Goal: Task Accomplishment & Management: Manage account settings

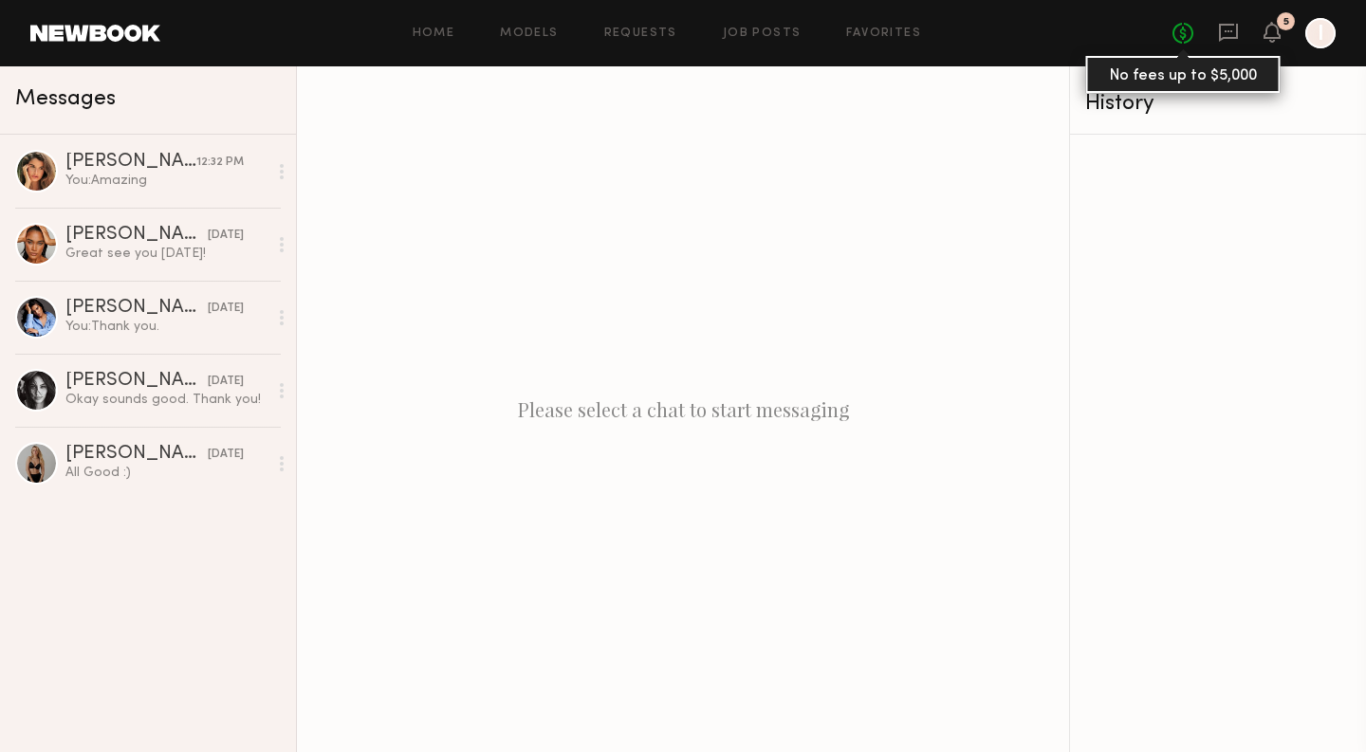
click at [1184, 41] on link "No fees up to $5,000" at bounding box center [1183, 33] width 21 height 21
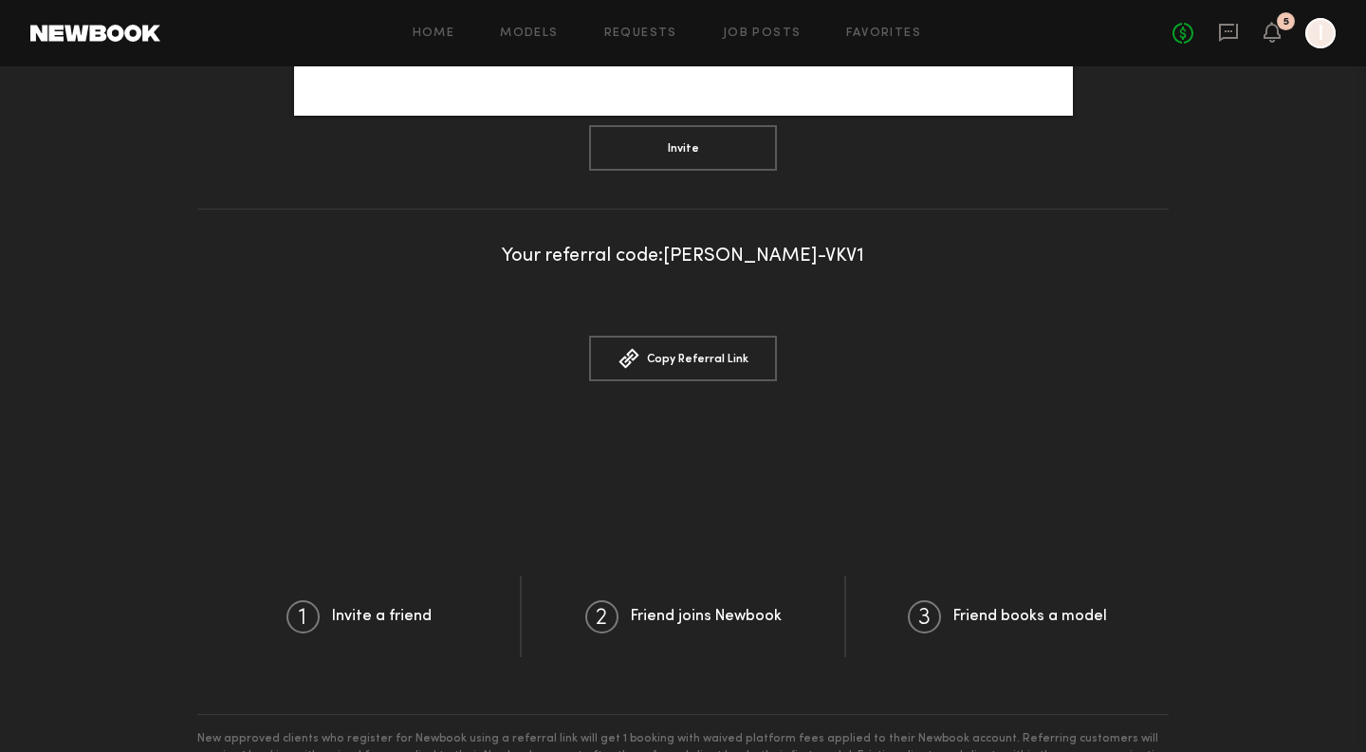
scroll to position [539, 0]
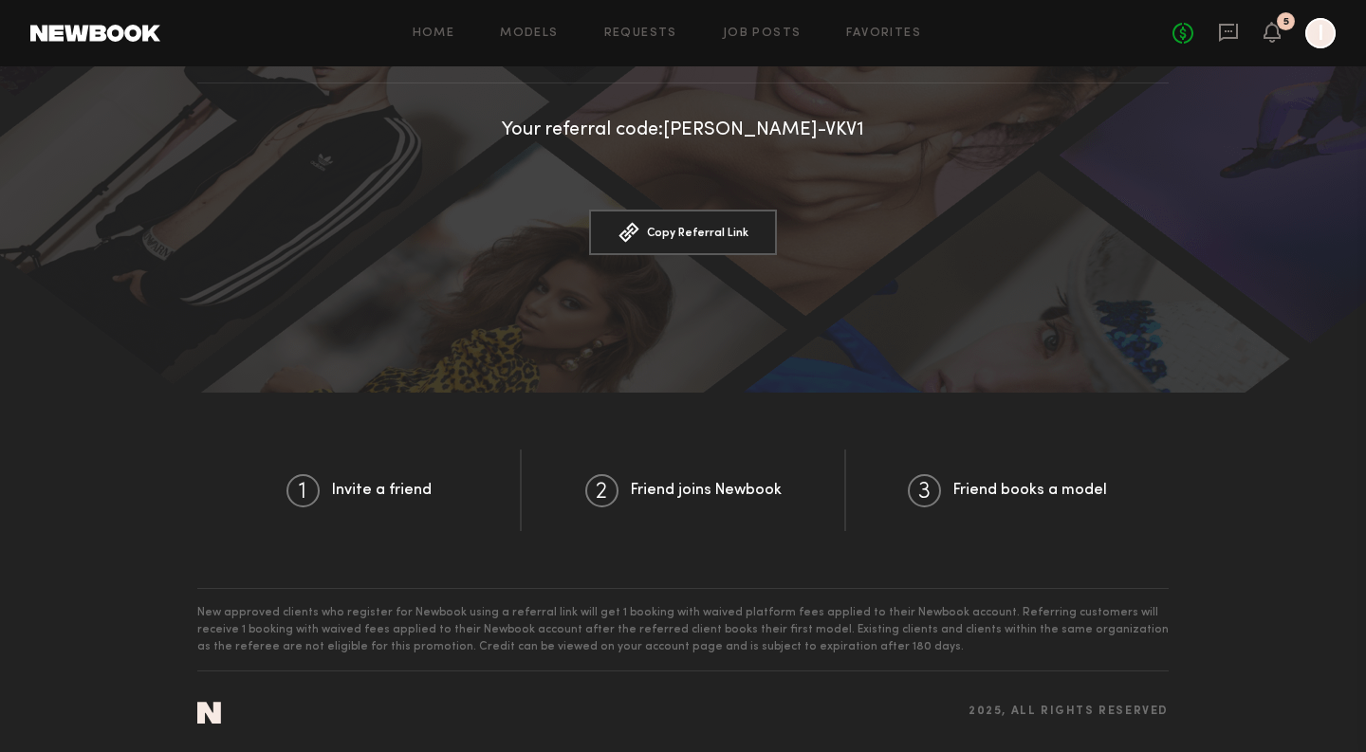
click at [1333, 40] on div at bounding box center [1321, 33] width 30 height 30
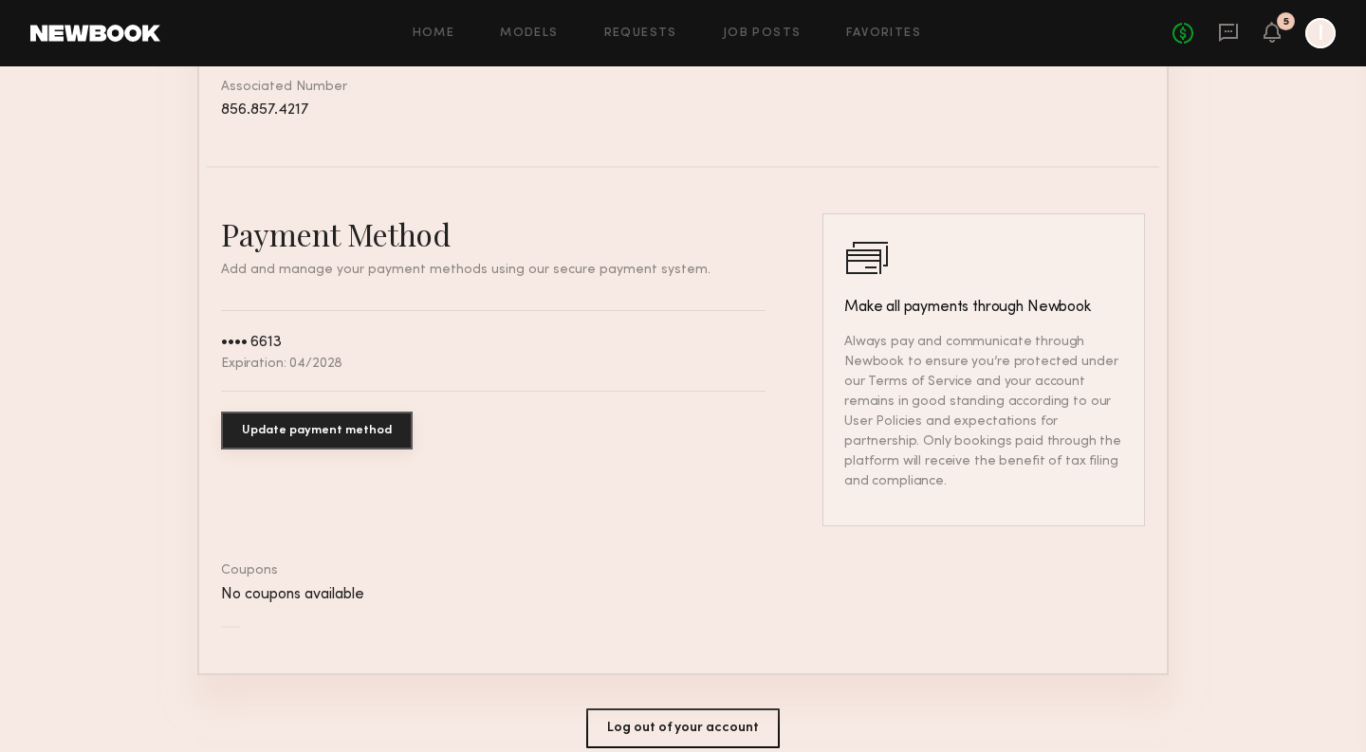
scroll to position [1000, 0]
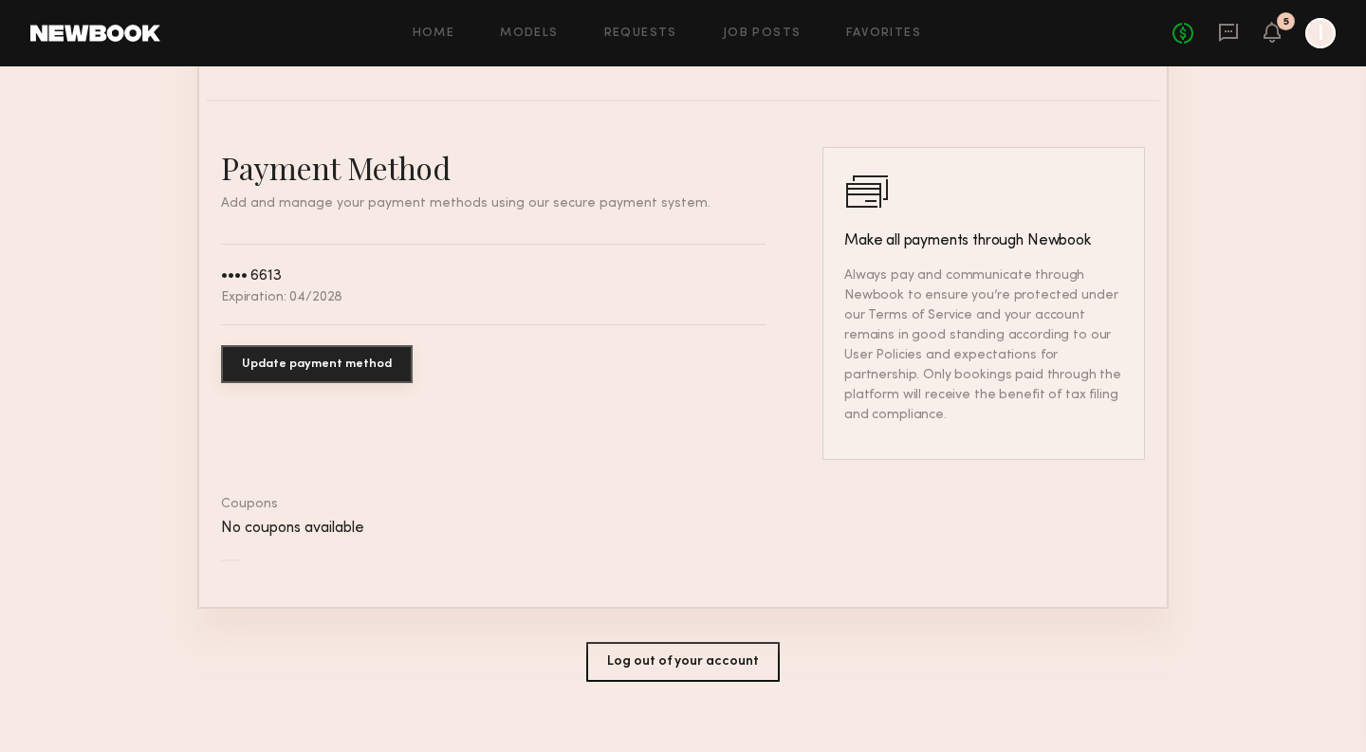
click at [372, 372] on button "Update payment method" at bounding box center [317, 364] width 192 height 38
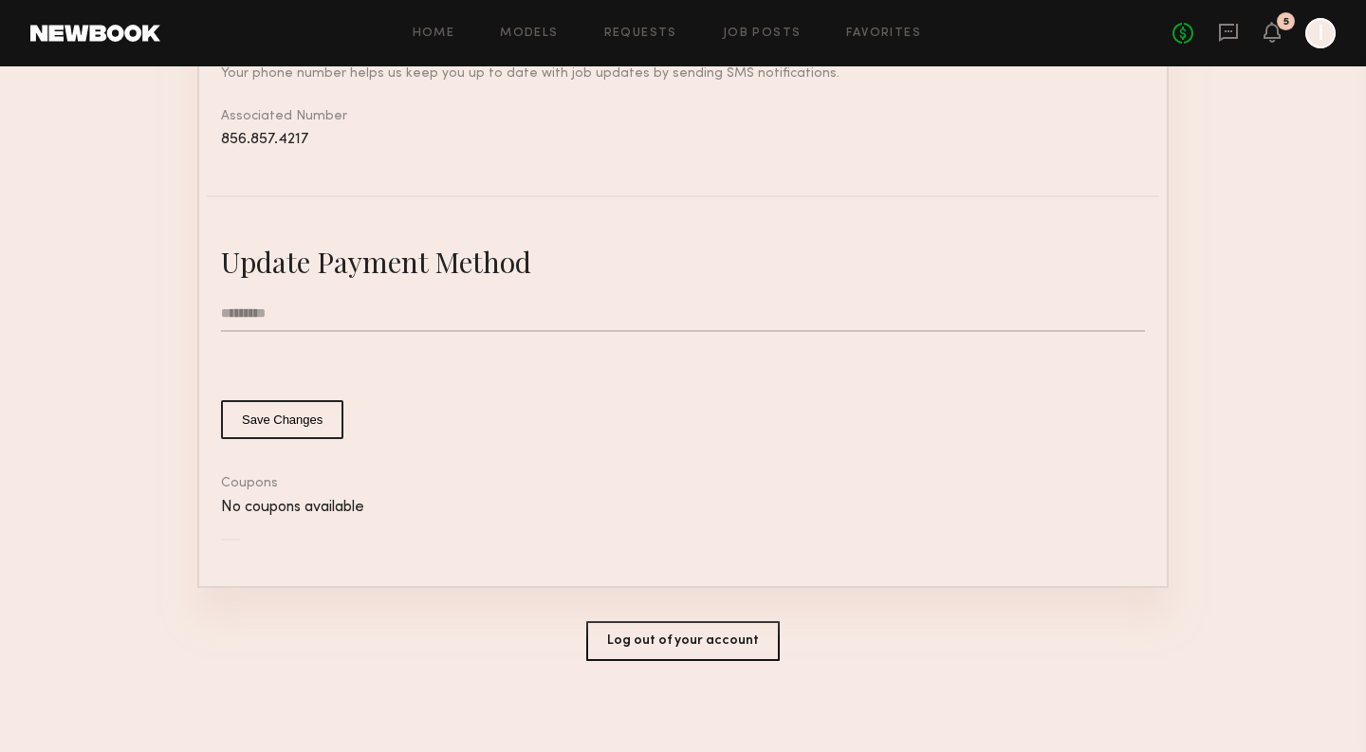
click at [313, 313] on input "text" at bounding box center [683, 314] width 924 height 36
type input "**********"
type input "*"
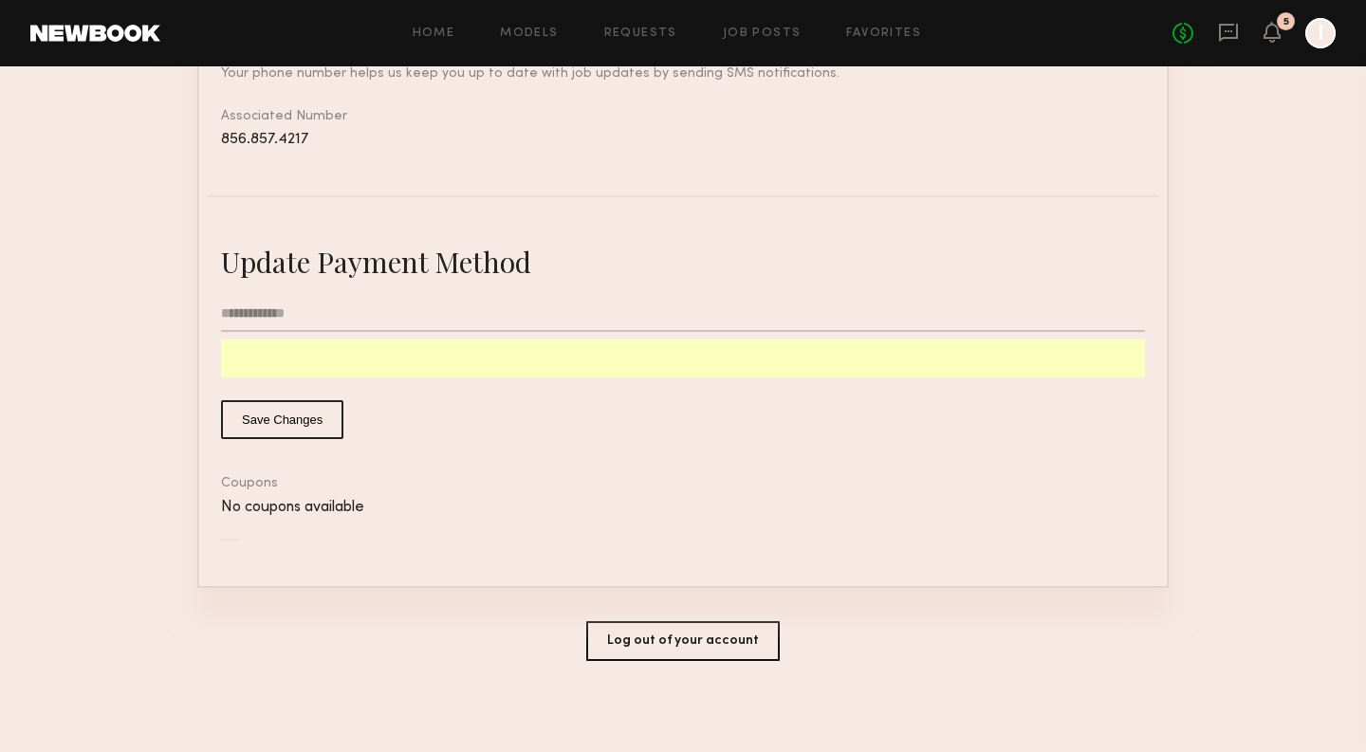
click at [305, 409] on button "Save Changes" at bounding box center [282, 419] width 122 height 39
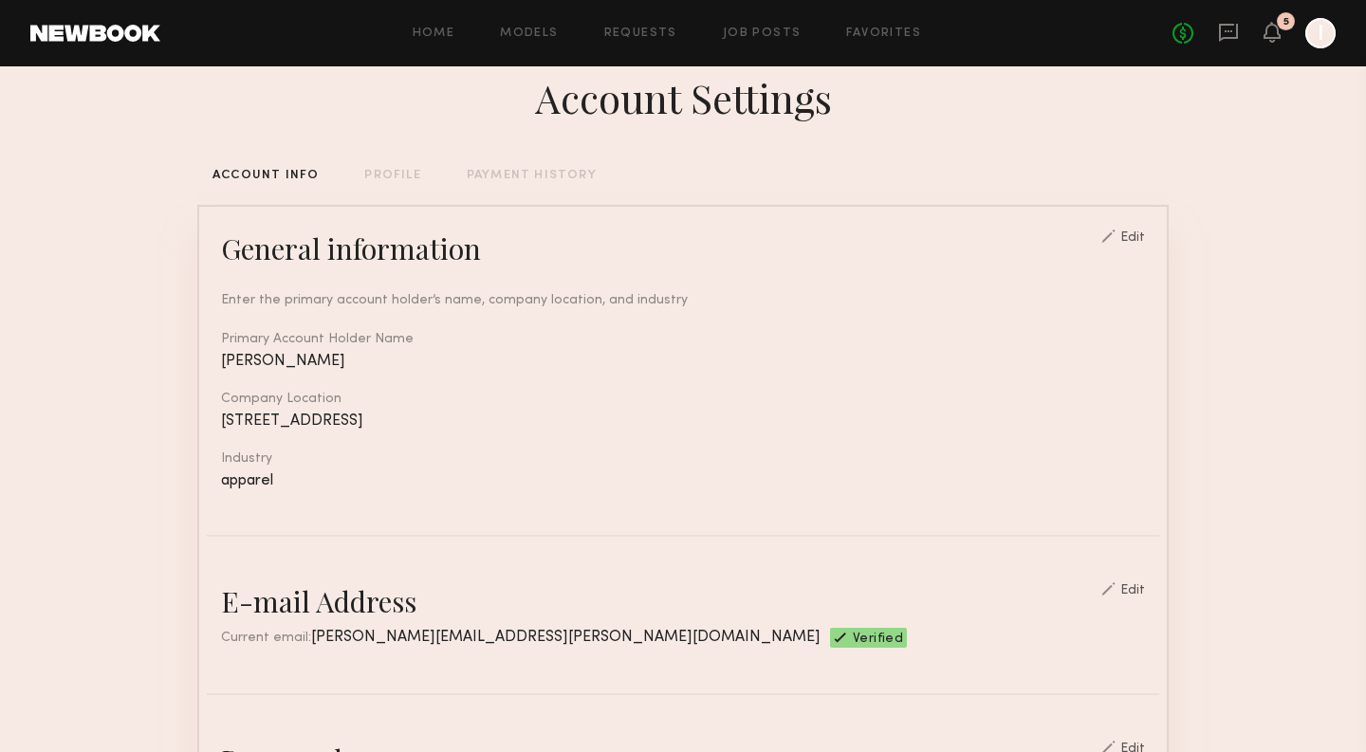
scroll to position [0, 0]
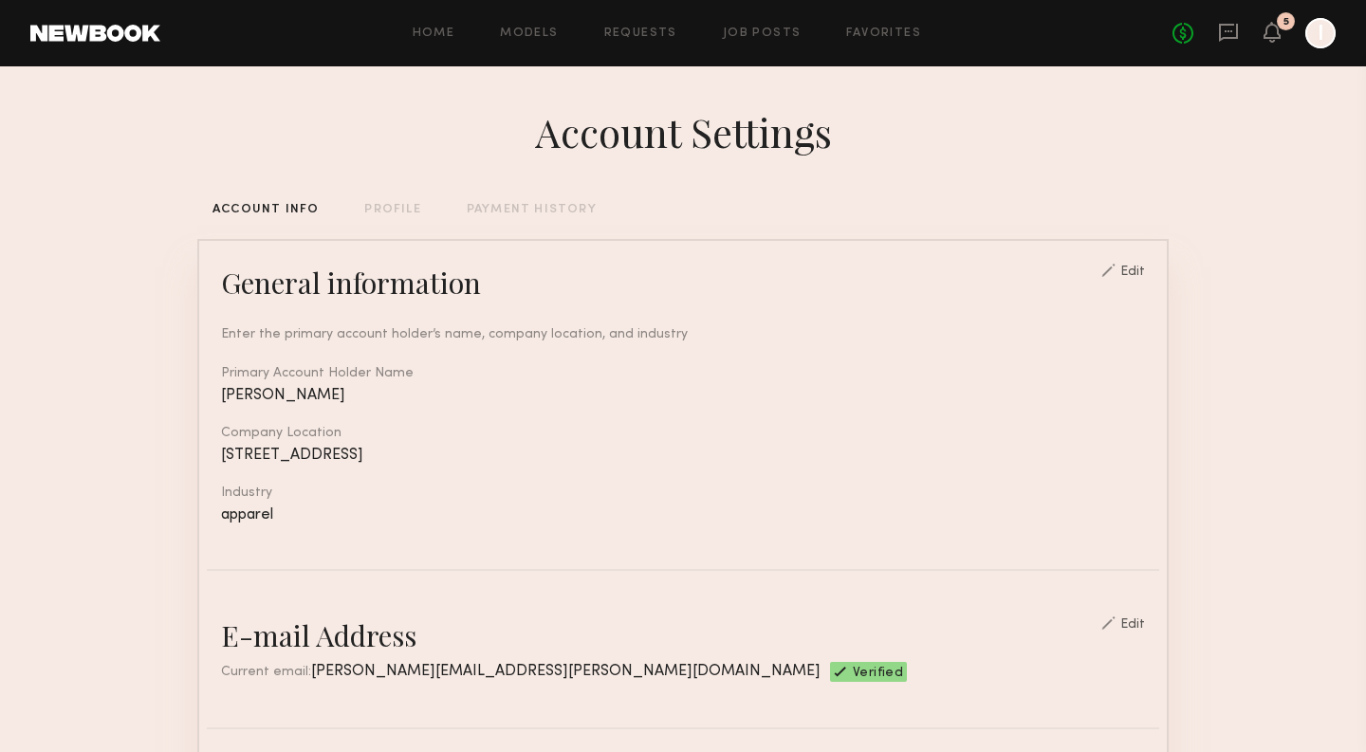
click at [399, 212] on div "PROFILE" at bounding box center [392, 210] width 56 height 12
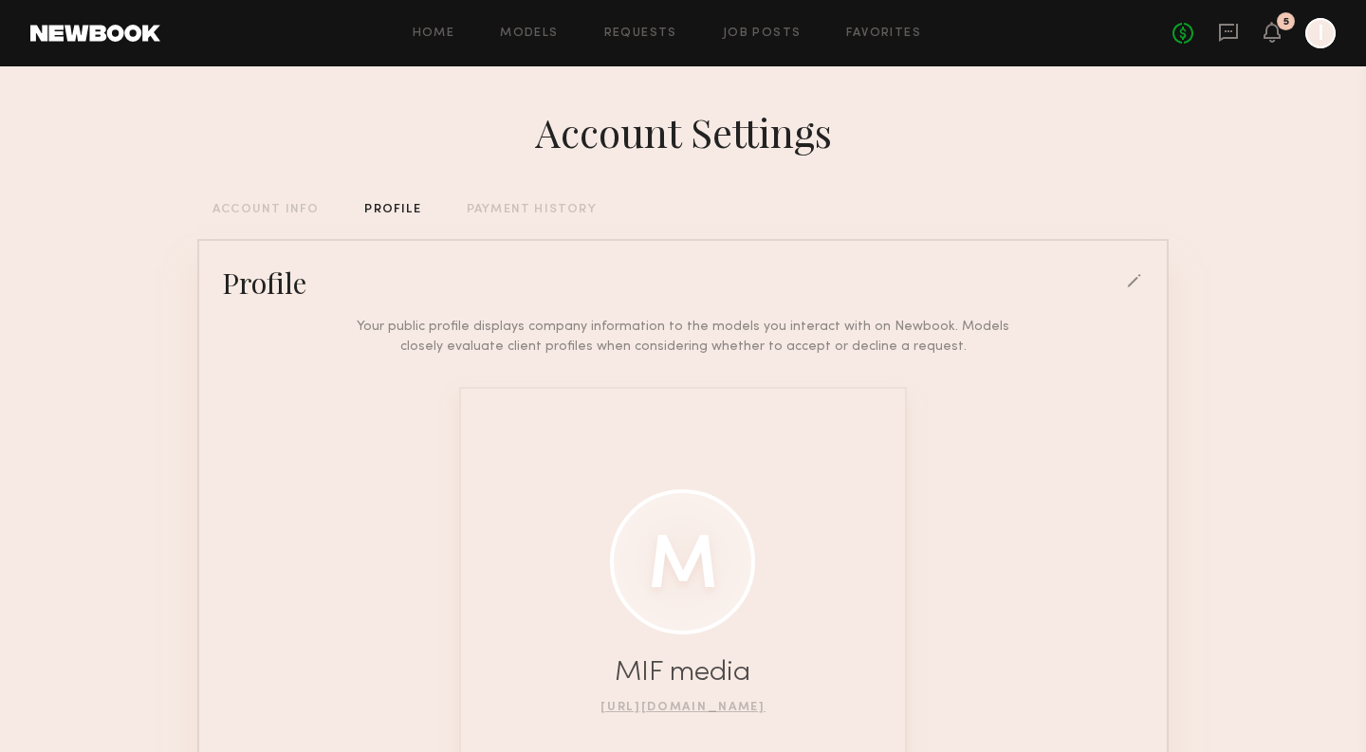
scroll to position [230, 0]
